Goal: Transaction & Acquisition: Download file/media

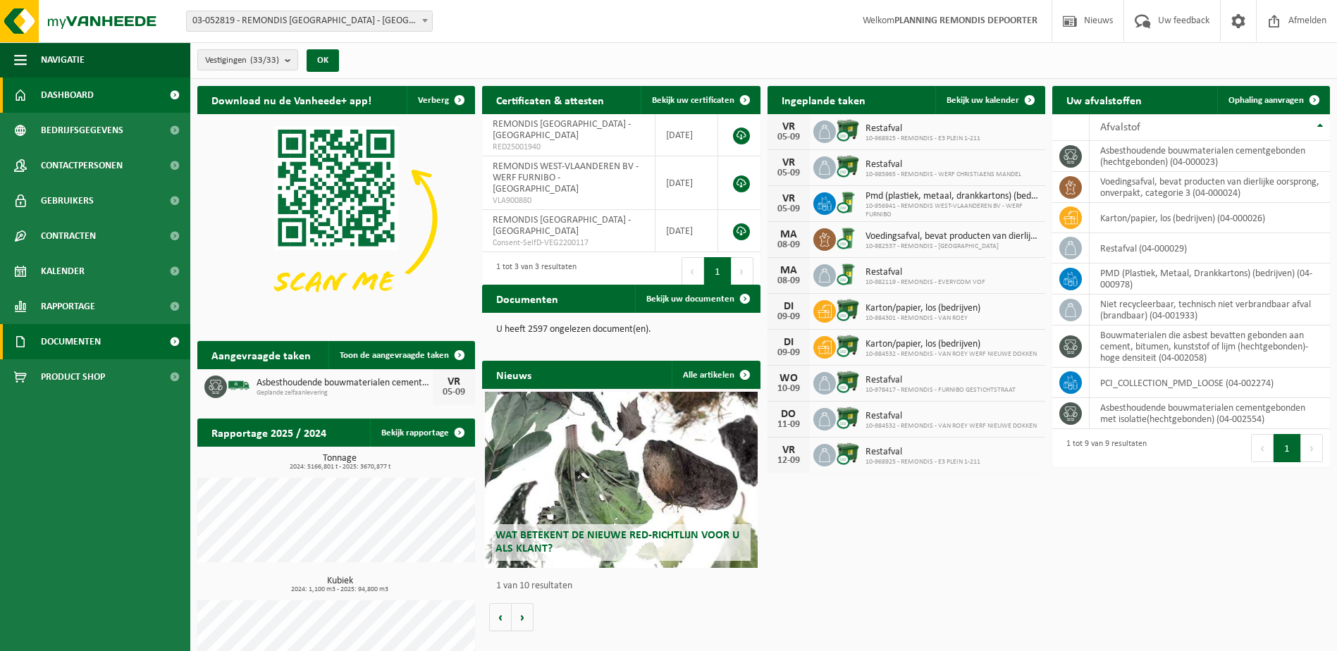
click at [65, 332] on span "Documenten" at bounding box center [71, 341] width 60 height 35
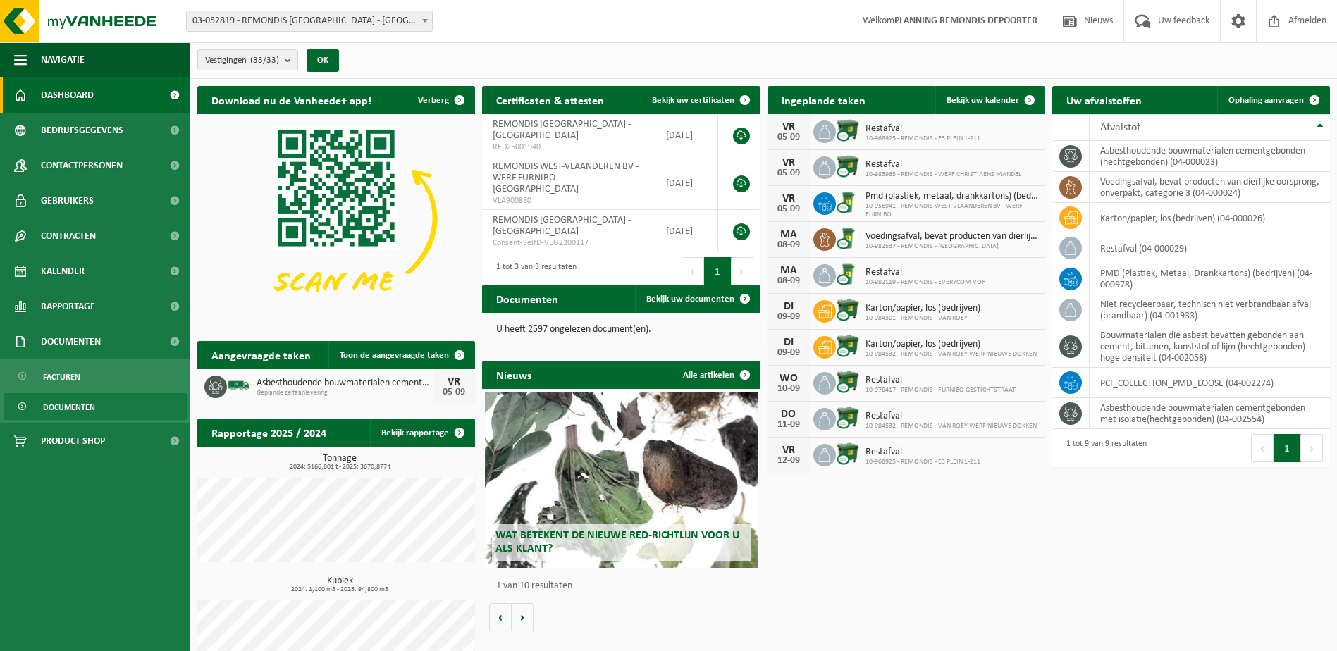
click at [78, 399] on span "Documenten" at bounding box center [69, 407] width 52 height 27
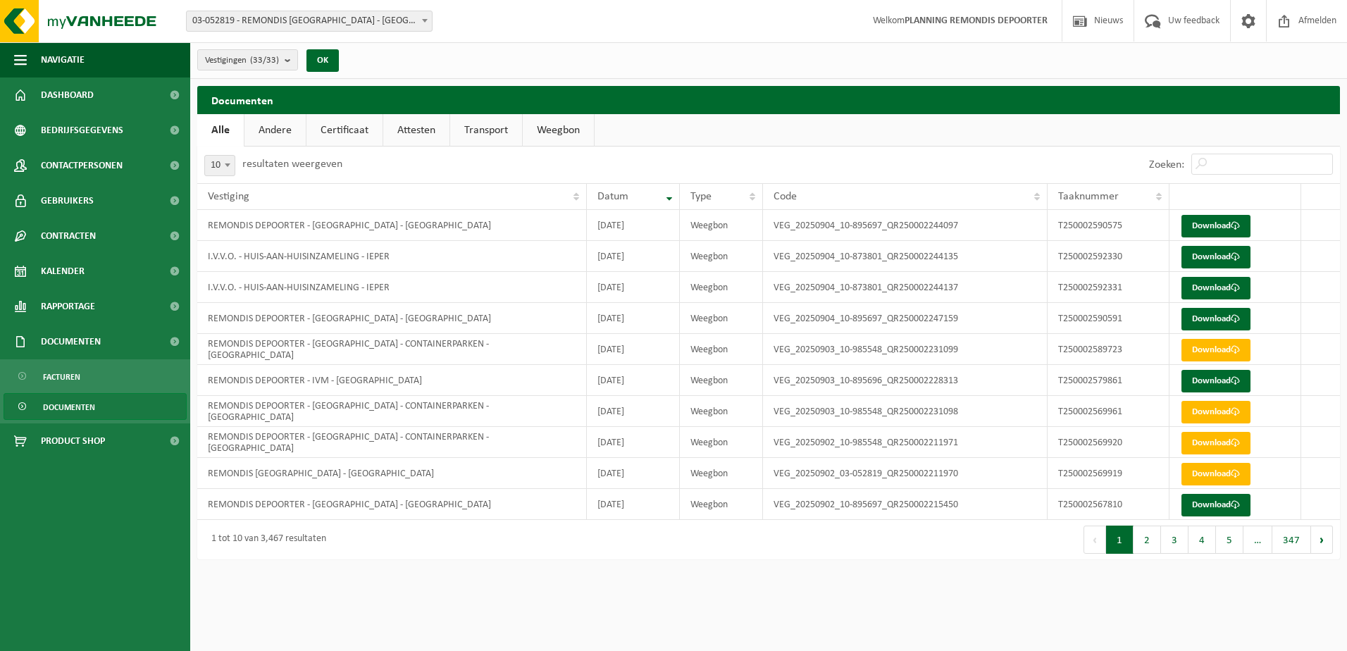
click at [99, 397] on link "Documenten" at bounding box center [95, 406] width 183 height 27
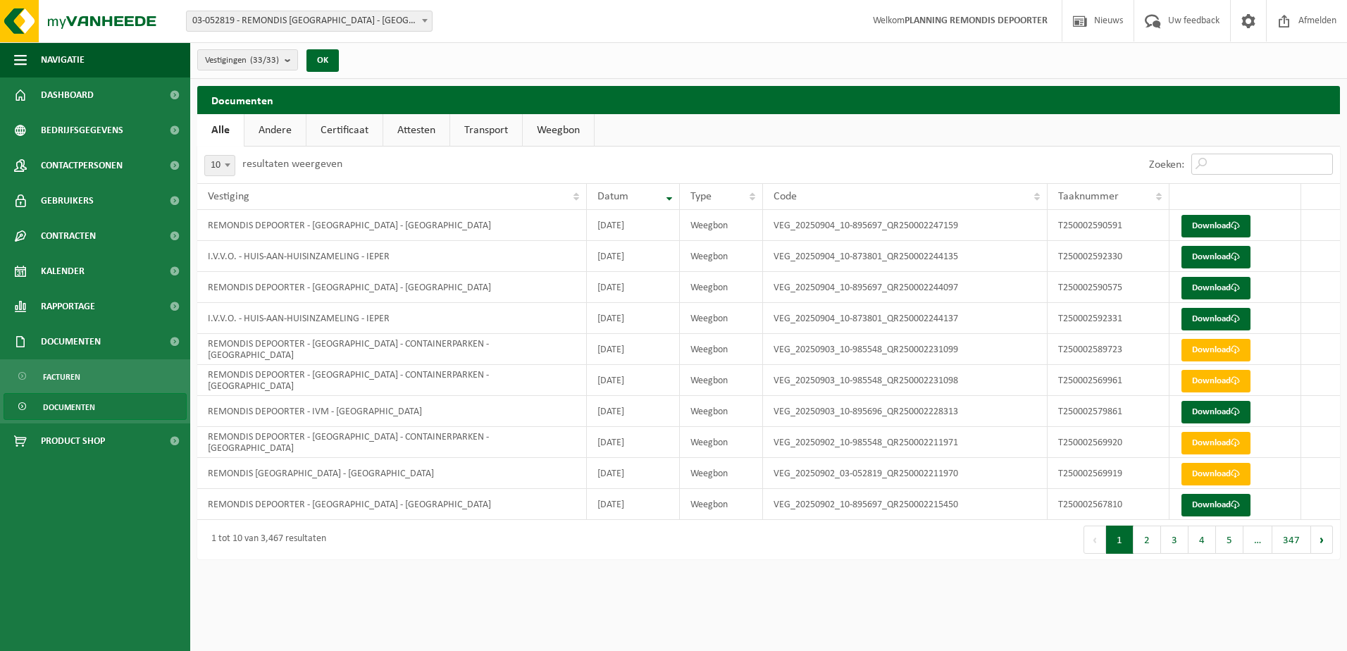
click at [1208, 167] on input "Zoeken:" at bounding box center [1263, 164] width 142 height 21
paste input "T250002592330"
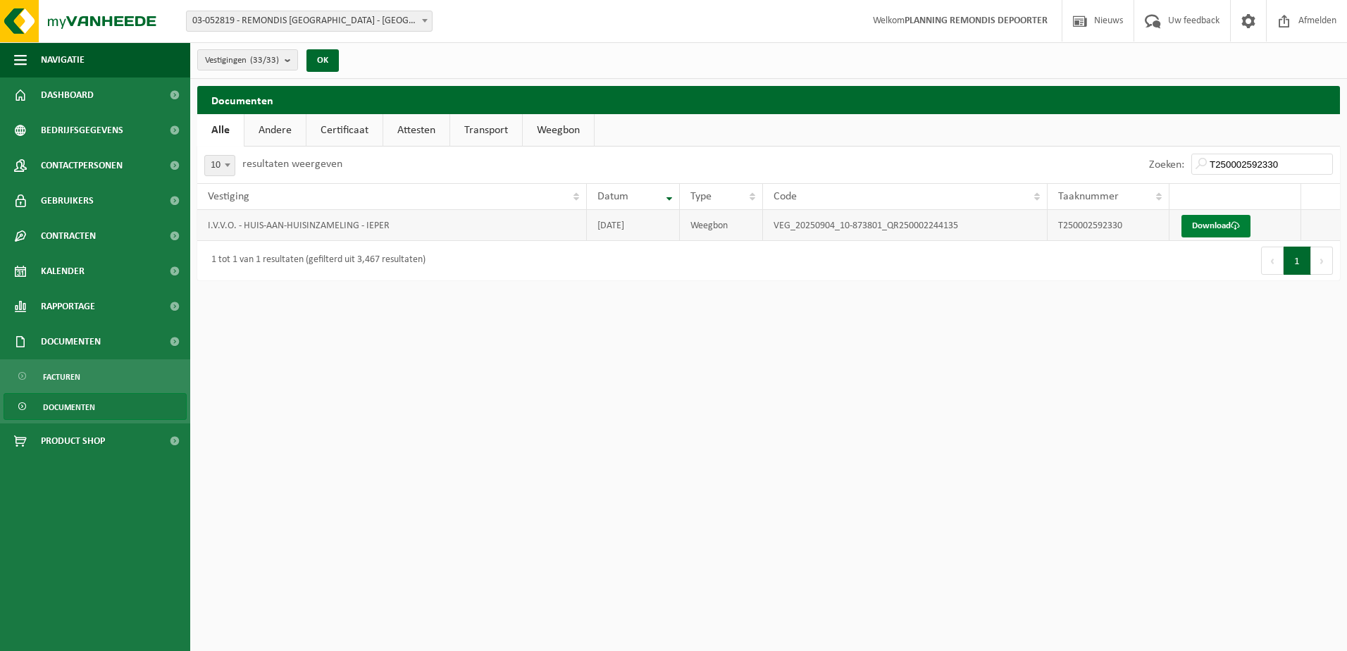
click at [1206, 227] on link "Download" at bounding box center [1216, 226] width 69 height 23
click at [1227, 158] on input "T250002592330" at bounding box center [1263, 164] width 142 height 21
click at [1222, 220] on link "Download" at bounding box center [1216, 226] width 69 height 23
click at [1221, 173] on input "T250002592330" at bounding box center [1263, 164] width 142 height 21
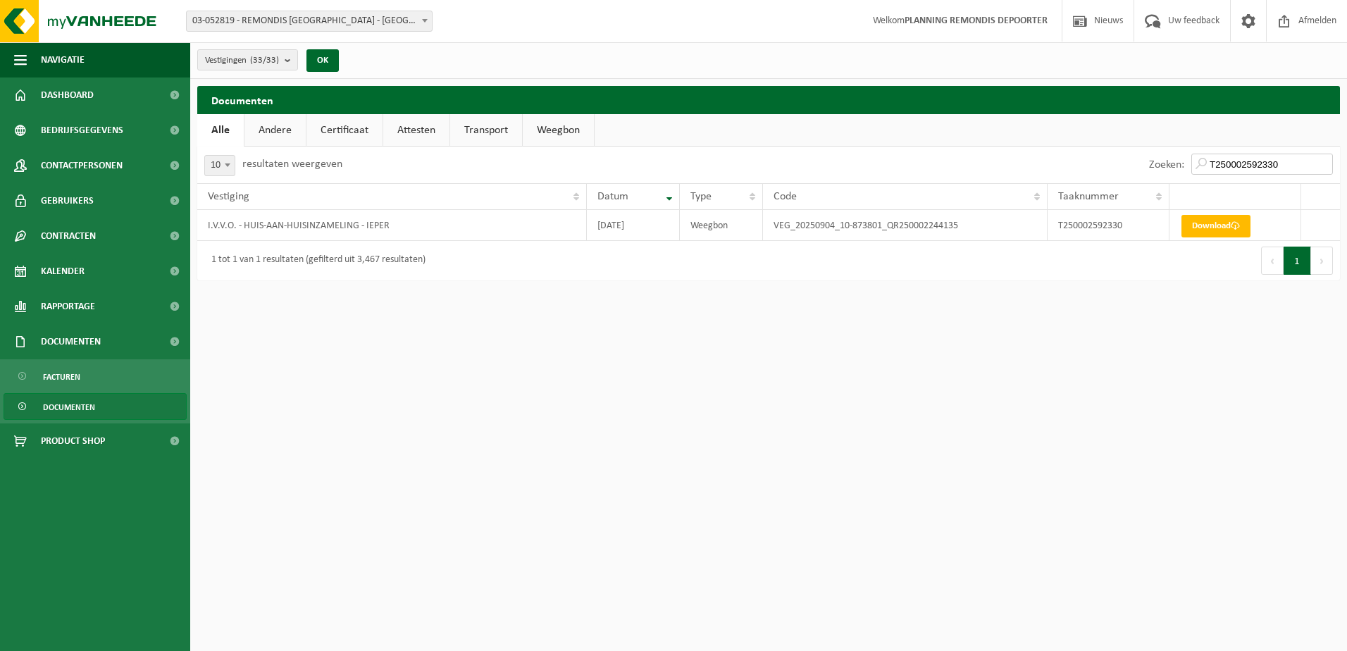
click at [1221, 173] on input "T250002592330" at bounding box center [1263, 164] width 142 height 21
paste input "1"
type input "T250002592331"
click at [1210, 220] on link "Download" at bounding box center [1216, 226] width 69 height 23
